Goal: Information Seeking & Learning: Learn about a topic

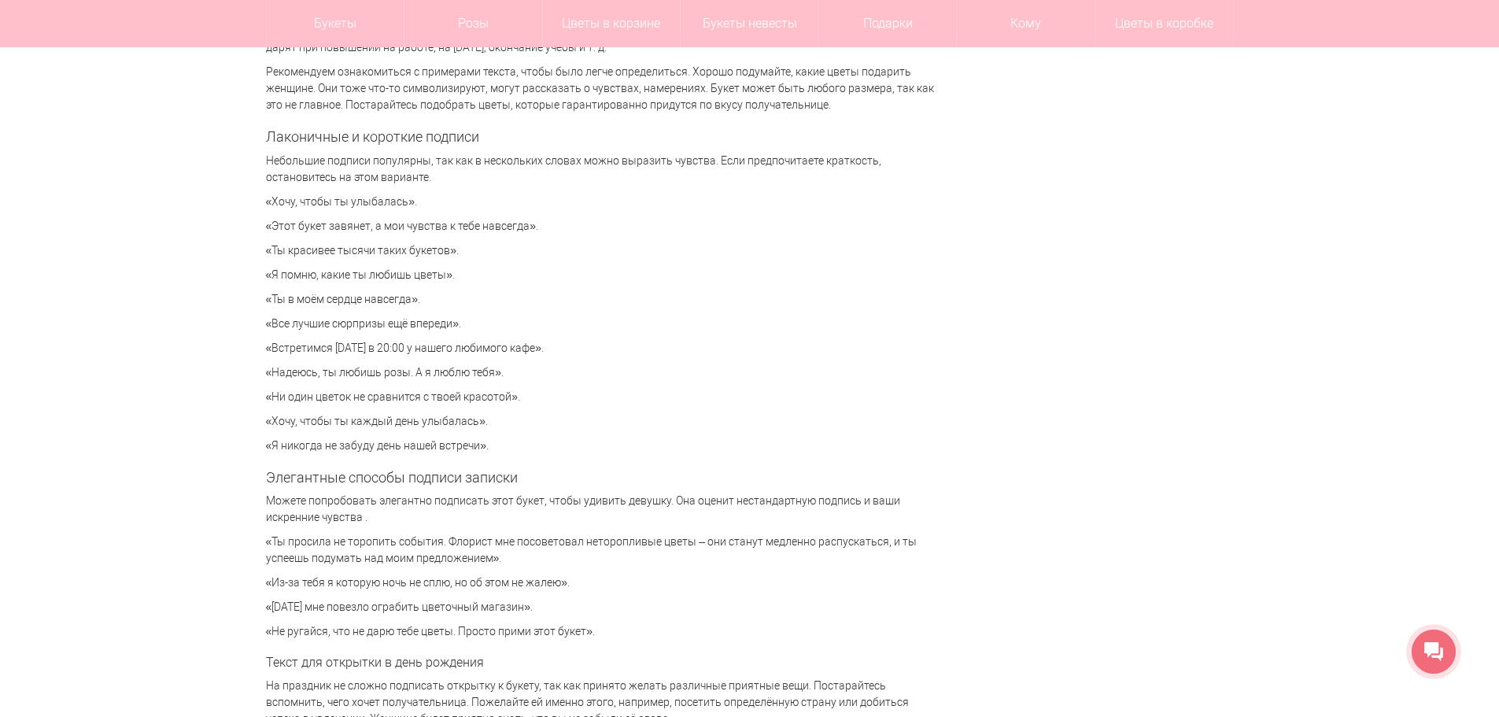
scroll to position [3461, 0]
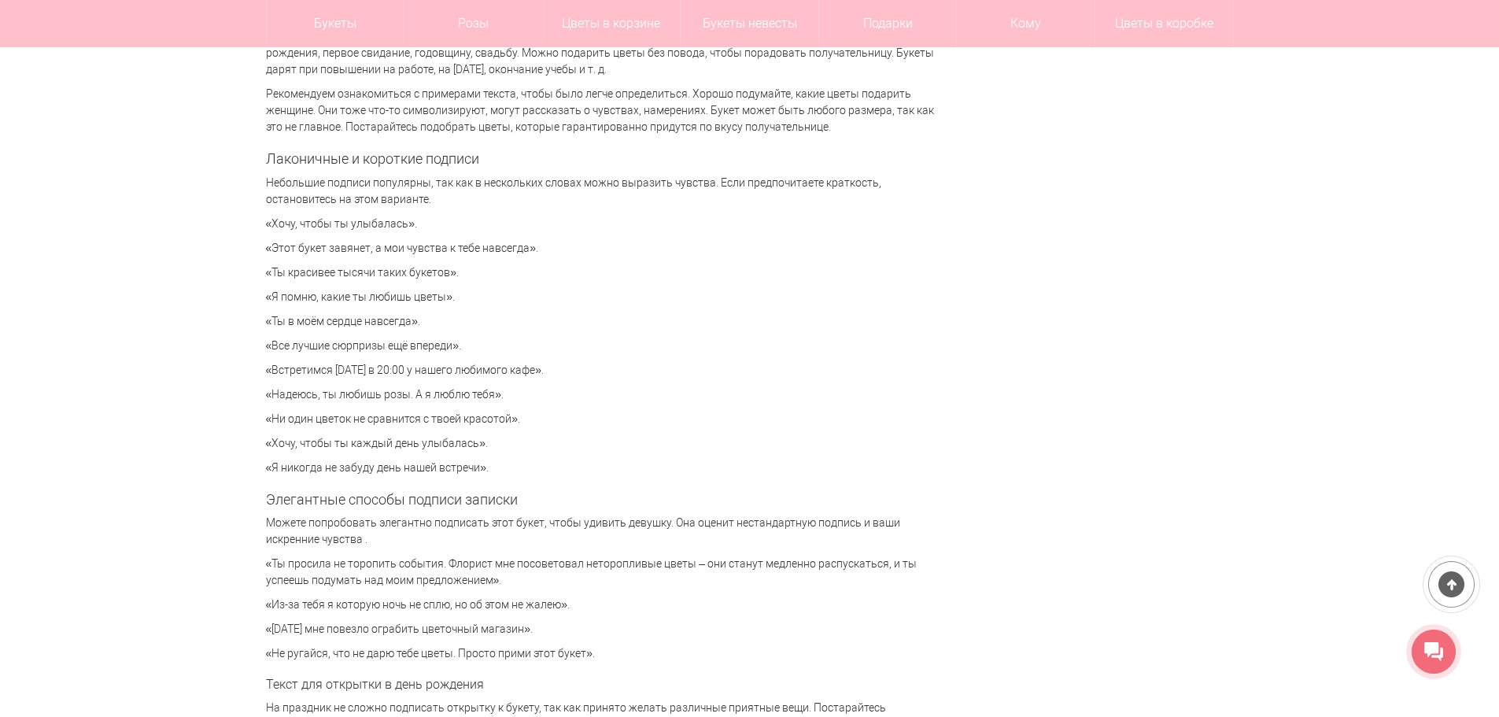
drag, startPoint x: 263, startPoint y: 247, endPoint x: 465, endPoint y: 269, distance: 203.4
click at [465, 269] on div "Цветы [GEOGRAPHIC_DATA] Статьи Что написать в открытке или записке к букету? Чт…" at bounding box center [749, 550] width 991 height 7689
copy div "«Этот букет завянет, а мои чувства к тебе навсегда». «Ты красивее тысячи таких …"
click at [594, 425] on p "«Ни один цветок не сравнится с твоей красотой»." at bounding box center [600, 419] width 669 height 17
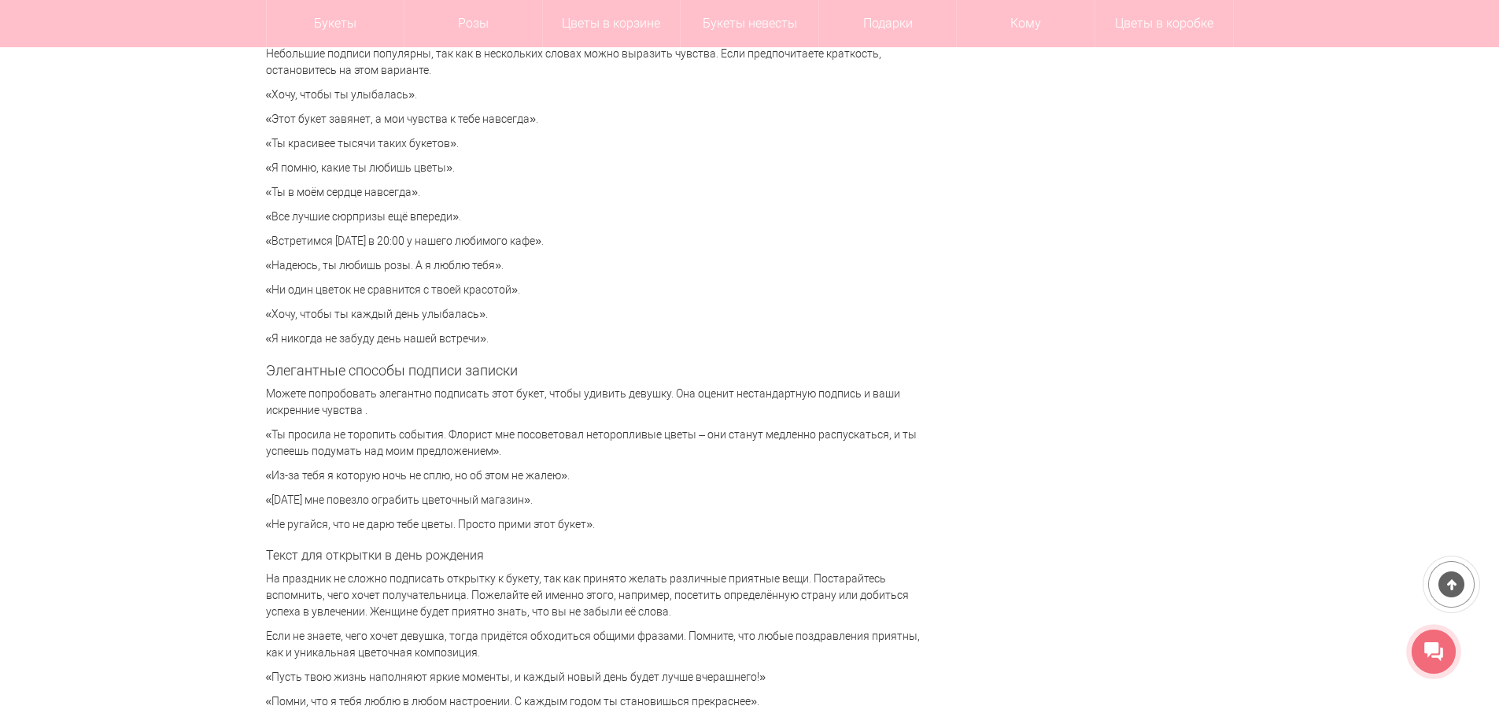
scroll to position [3619, 0]
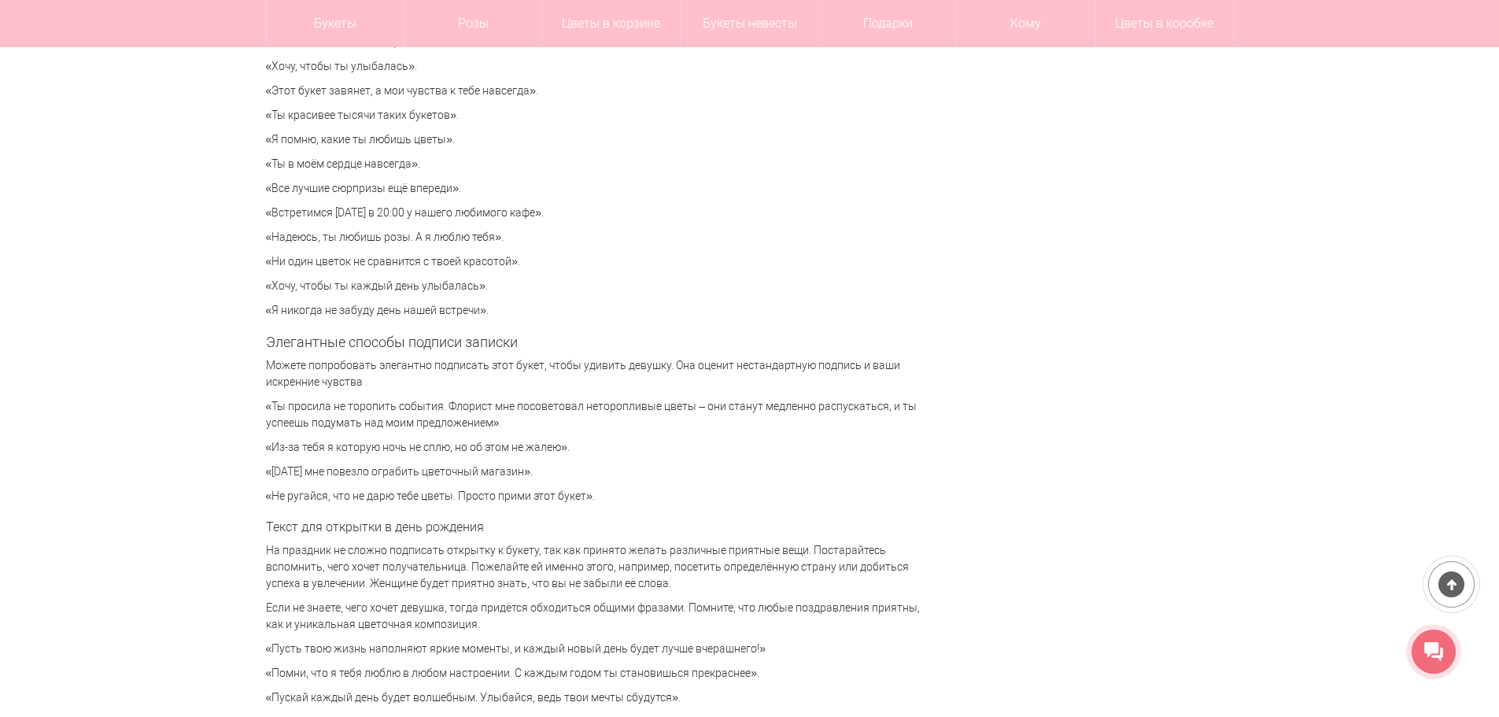
drag, startPoint x: 256, startPoint y: 445, endPoint x: 567, endPoint y: 446, distance: 311.5
click at [567, 446] on div "Цветы [GEOGRAPHIC_DATA] Статьи Что написать в открытке или записке к букету? Чт…" at bounding box center [749, 393] width 991 height 7689
copy p "«Из-за тебя я которую ночь не сплю, но об этом не жалею»"
click at [591, 496] on p "«Не ругайся, что не дарю тебе цветы. Просто прими этот букет»." at bounding box center [600, 496] width 669 height 17
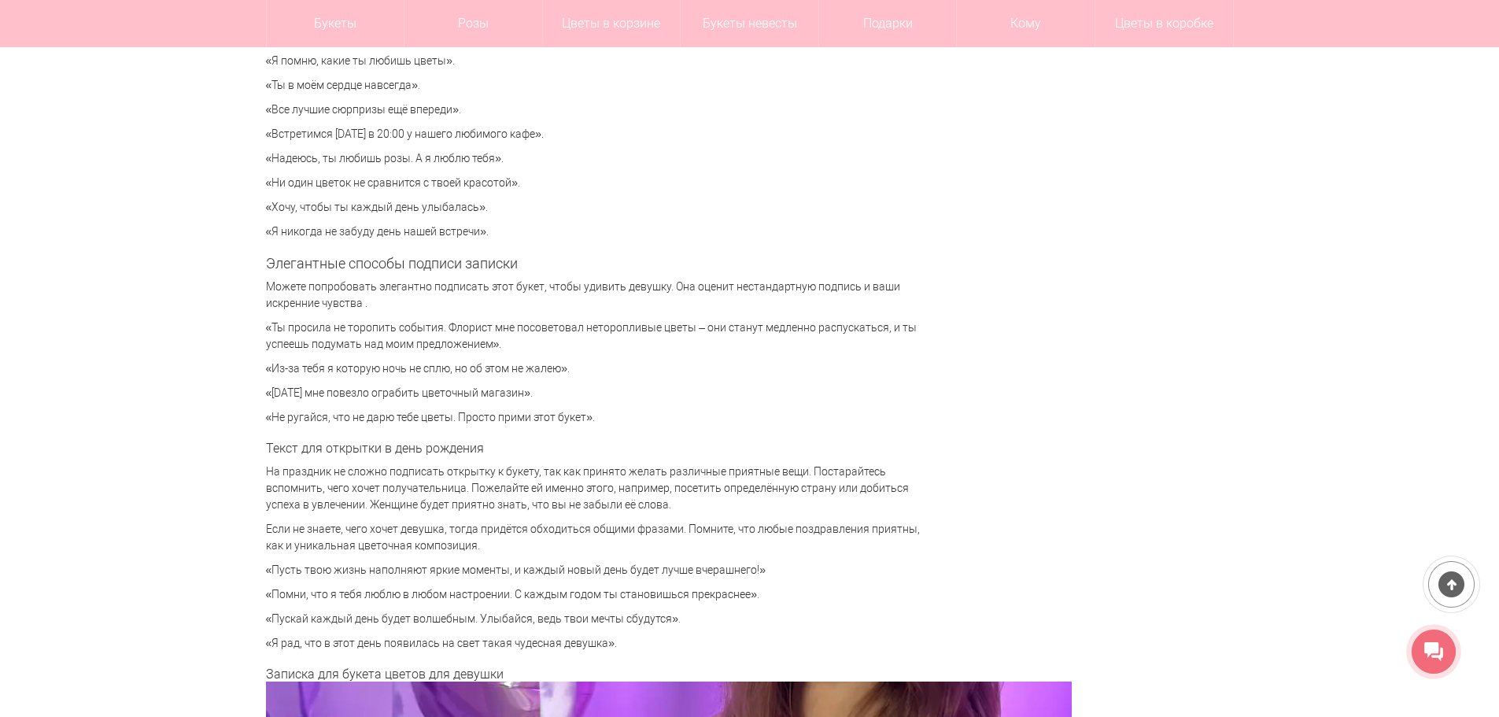
scroll to position [3776, 0]
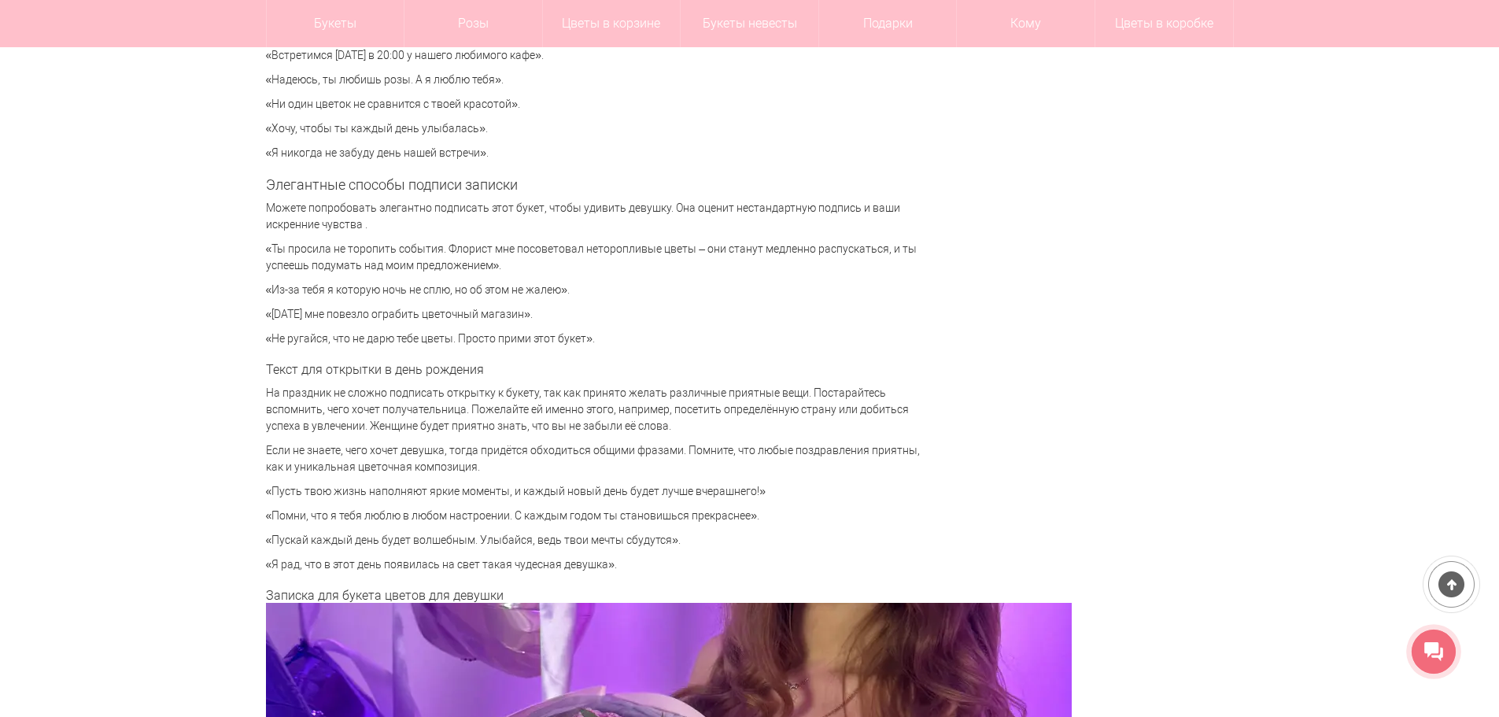
drag, startPoint x: 260, startPoint y: 538, endPoint x: 650, endPoint y: 561, distance: 390.8
click at [650, 561] on div "Цветы [GEOGRAPHIC_DATA] Статьи Что написать в открытке или записке к букету? Чт…" at bounding box center [749, 236] width 991 height 7689
copy div "«Пускай каждый день будет волшебным. Улыбайся, ведь твои мечты сбудутся». «Я ра…"
click at [710, 470] on p "Если не знаете, чего хочет девушка, тогда придётся обходиться общими фразами. П…" at bounding box center [600, 458] width 669 height 33
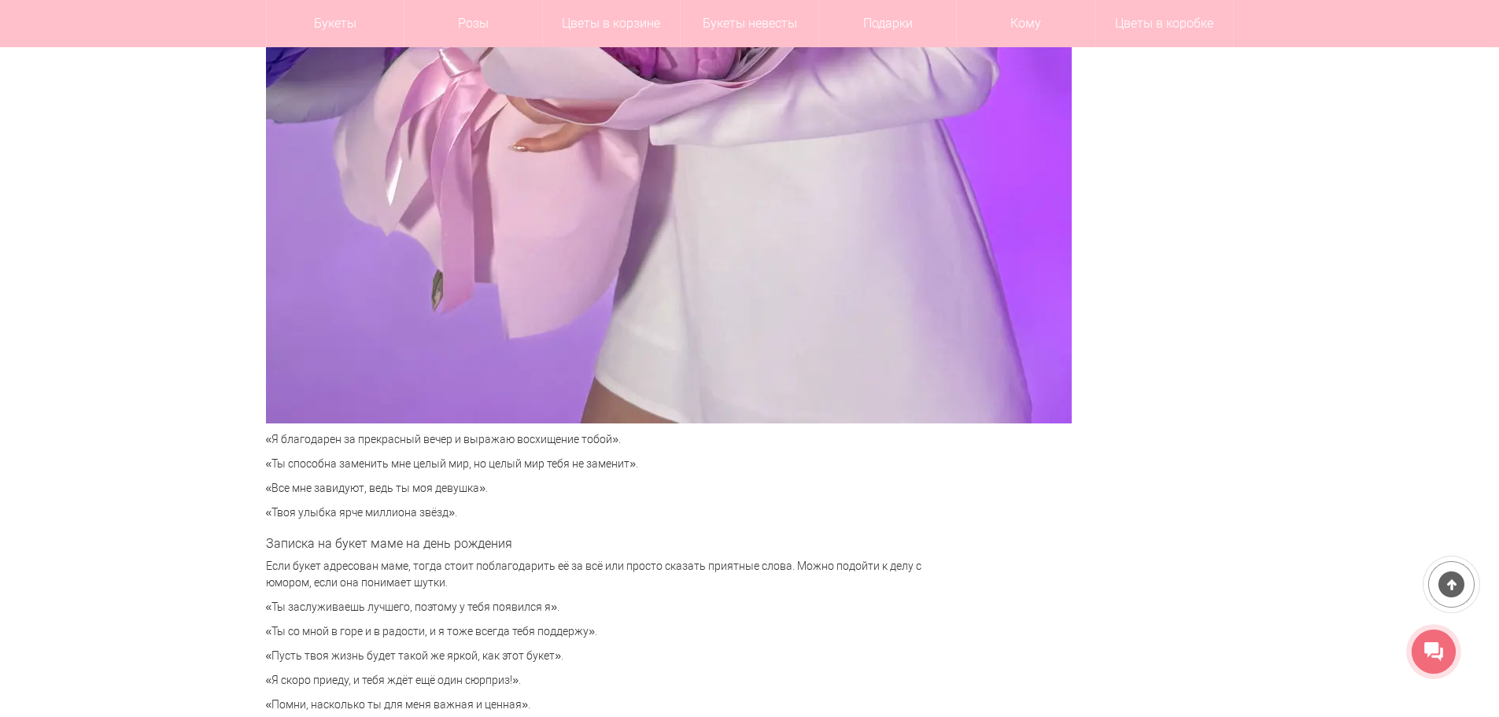
scroll to position [5034, 0]
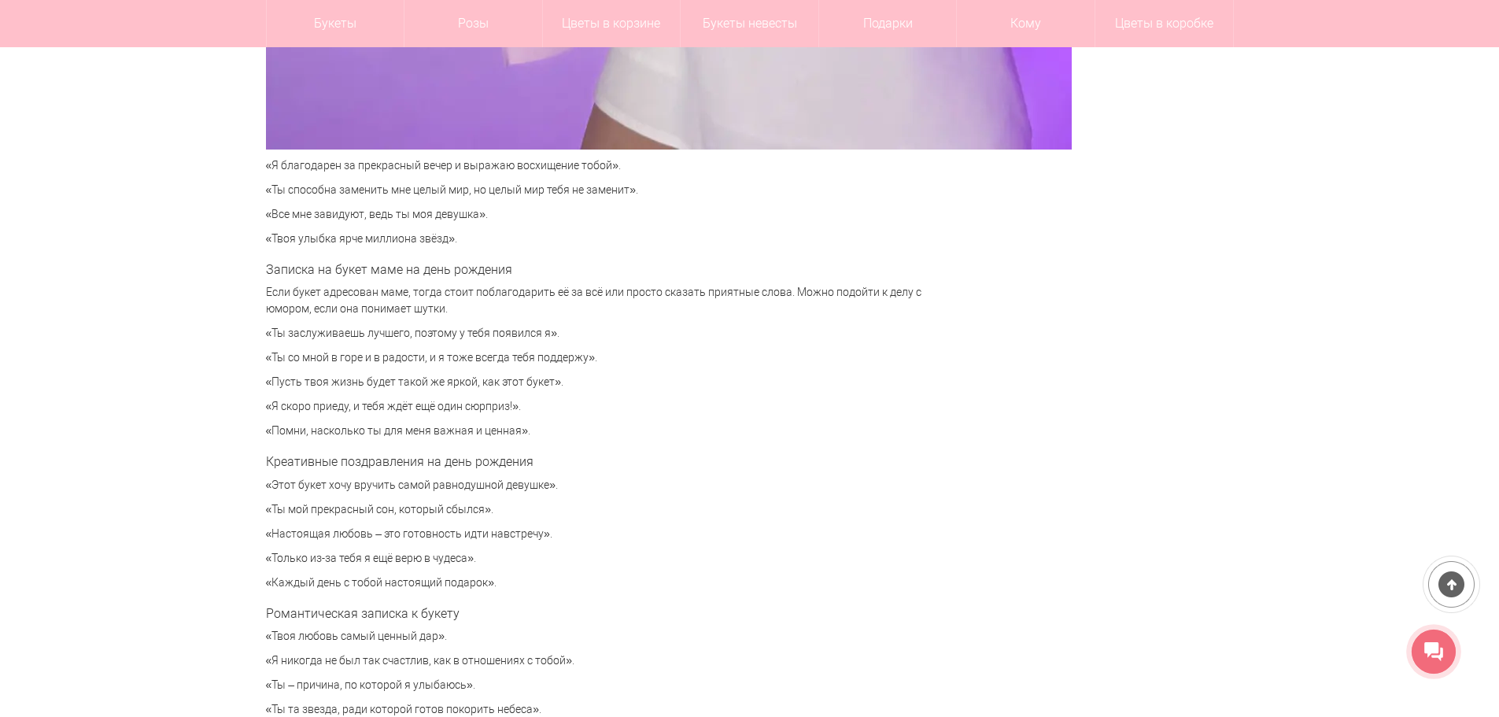
drag, startPoint x: 265, startPoint y: 331, endPoint x: 555, endPoint y: 326, distance: 290.3
click at [555, 326] on p "«Ты заслуживаешь лучшего, поэтому у тебя появился я»." at bounding box center [600, 333] width 669 height 17
copy p "«Ты заслуживаешь лучшего, поэтому у тебя появился я»"
drag, startPoint x: 264, startPoint y: 507, endPoint x: 491, endPoint y: 508, distance: 227.3
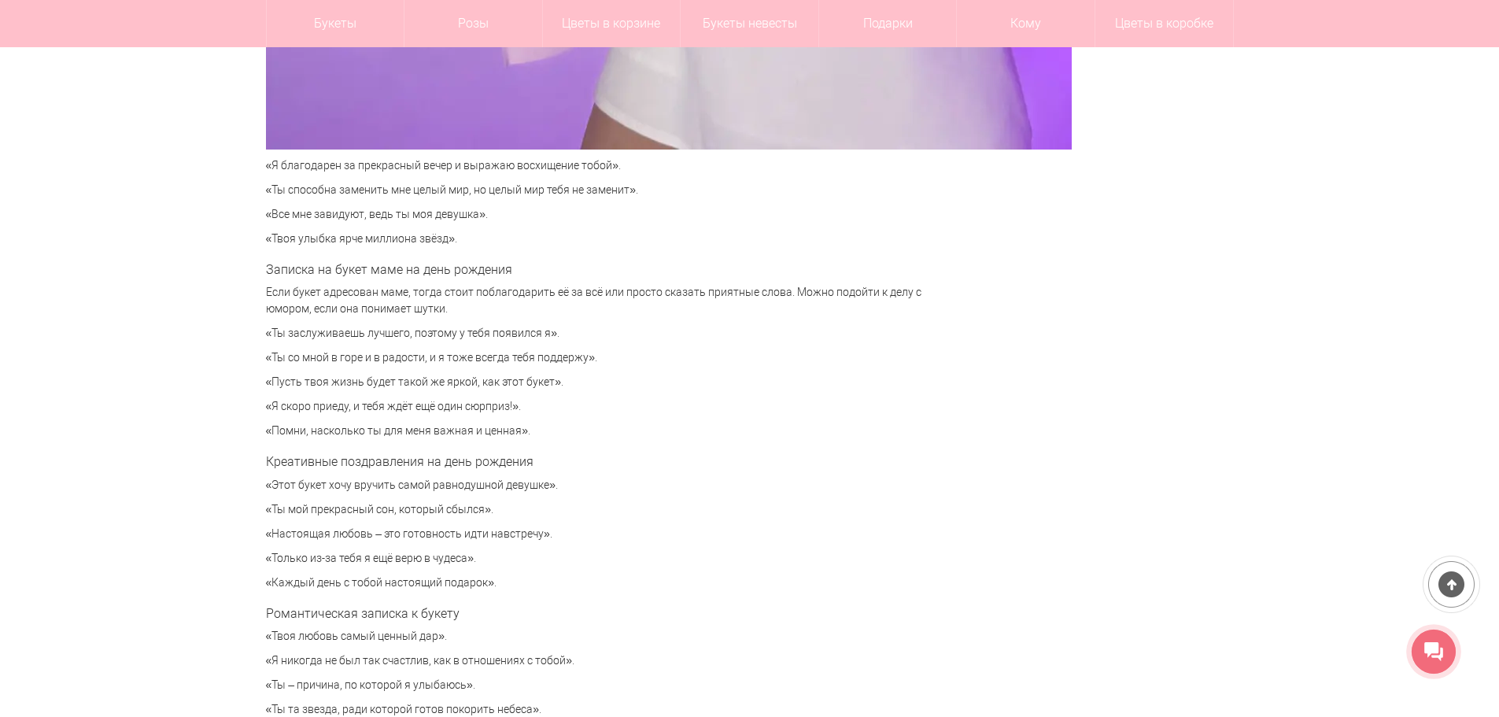
copy p "«Ты мой прекрасный сон, который сбылся»."
drag, startPoint x: 264, startPoint y: 555, endPoint x: 484, endPoint y: 557, distance: 219.5
copy p "«Только из-за тебя я ещё верю в чудеса»."
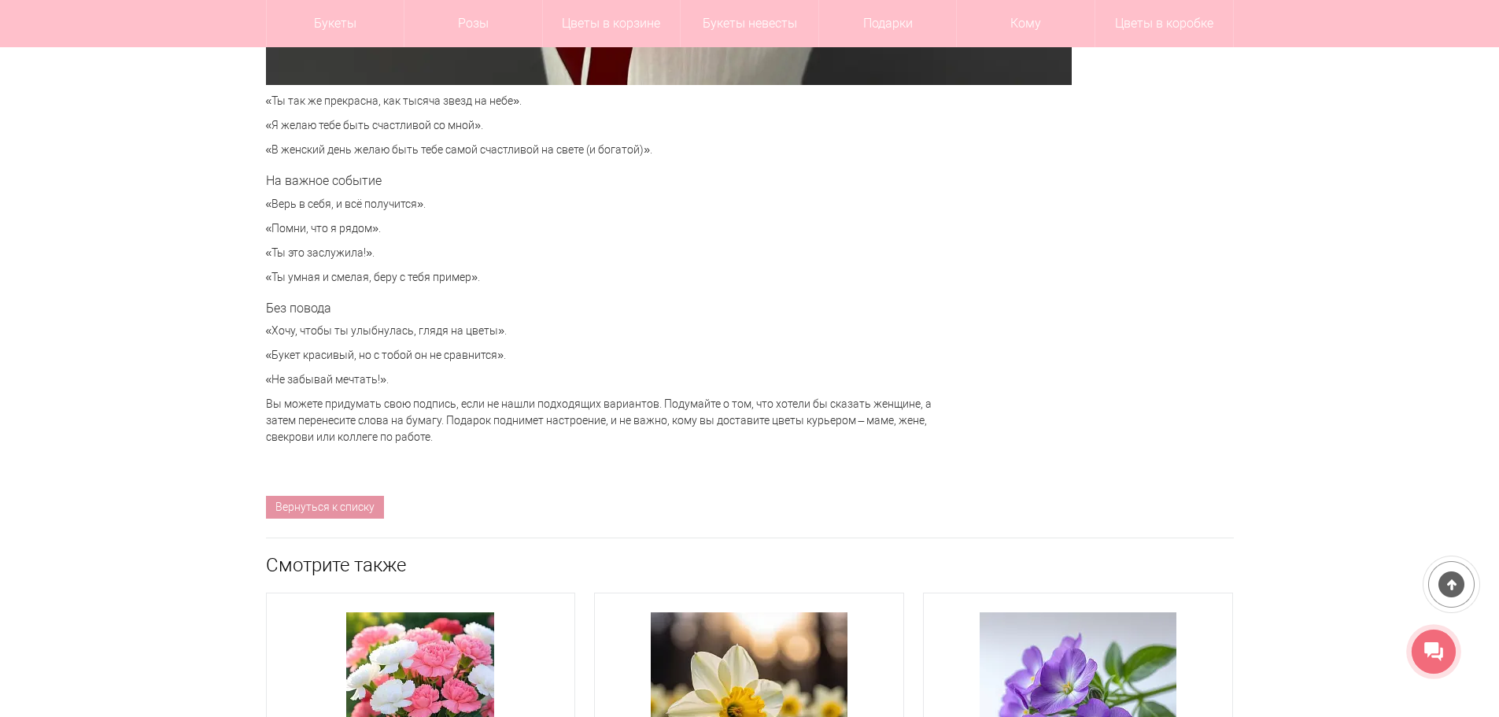
scroll to position [6765, 0]
